Goal: Information Seeking & Learning: Learn about a topic

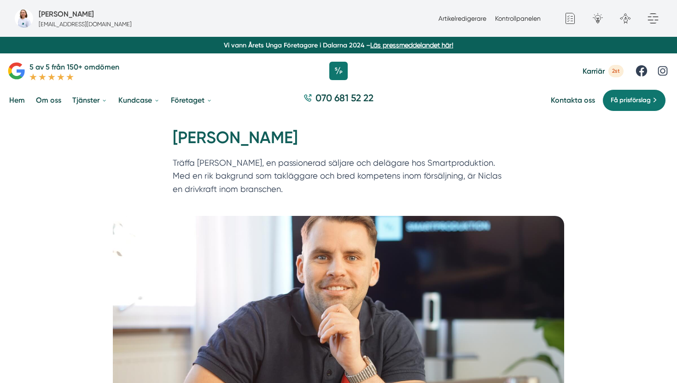
click at [44, 101] on link "Om oss" at bounding box center [48, 99] width 29 height 23
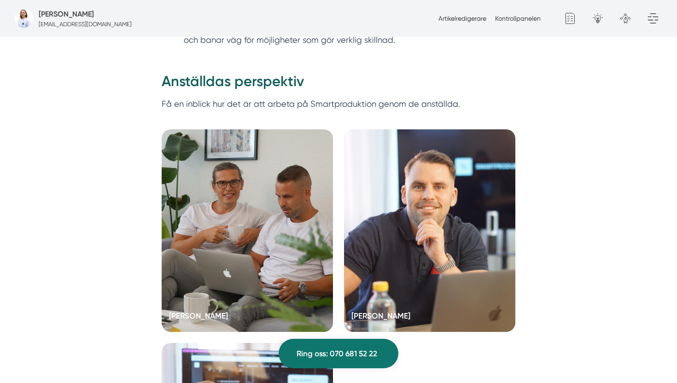
scroll to position [1768, 0]
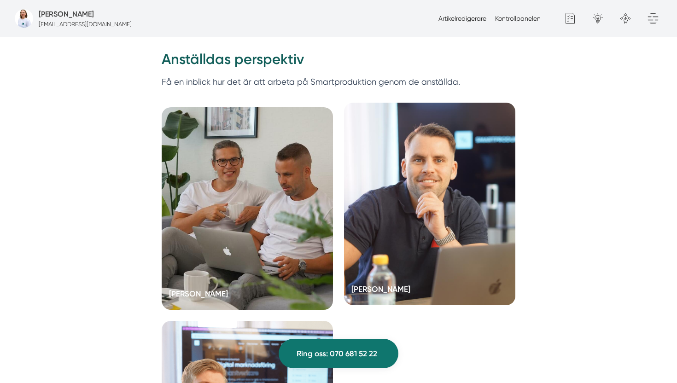
click at [469, 232] on div at bounding box center [429, 204] width 171 height 203
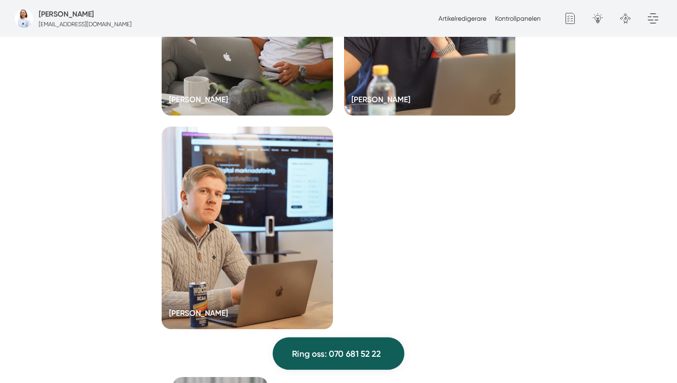
scroll to position [1982, 0]
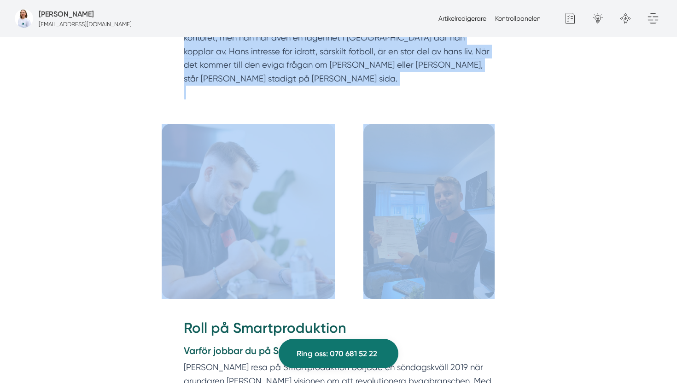
scroll to position [576, 0]
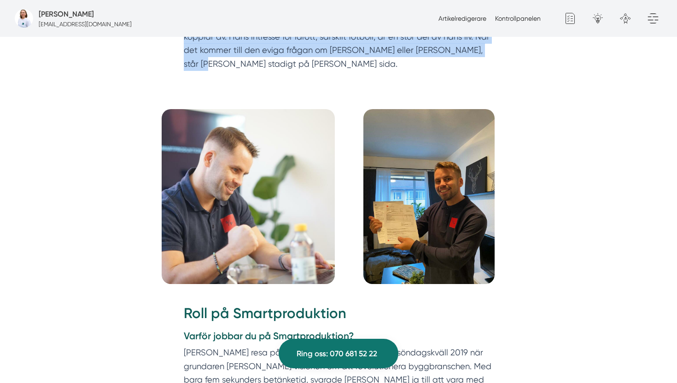
drag, startPoint x: 176, startPoint y: 138, endPoint x: 468, endPoint y: 315, distance: 341.1
copy div "Vem är Niclas Henriksson? Niclas Henriksson är mer än bara en säljare; han är e…"
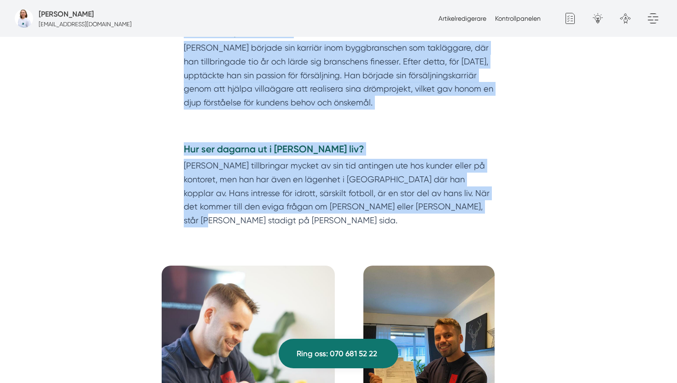
scroll to position [408, 0]
